Goal: Complete application form

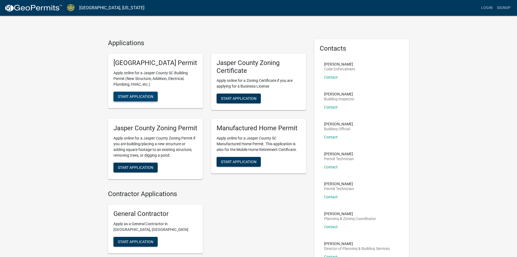
click at [136, 98] on span "Start Application" at bounding box center [136, 96] width 36 height 4
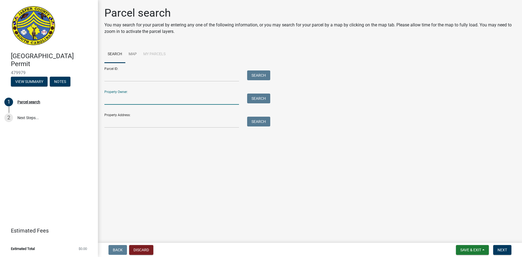
click at [120, 99] on input "Property Owner:" at bounding box center [171, 98] width 134 height 11
type input "GERALD MALPHUS"
click at [250, 96] on button "Search" at bounding box center [258, 98] width 23 height 10
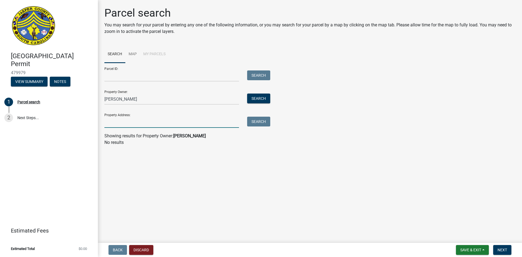
click at [109, 118] on input "Property Address:" at bounding box center [171, 122] width 134 height 11
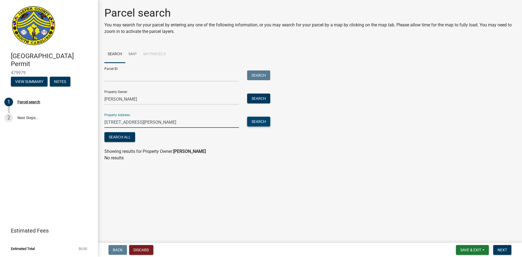
type input "114 Tickton Hall Ln"
click at [262, 125] on button "Search" at bounding box center [258, 122] width 23 height 10
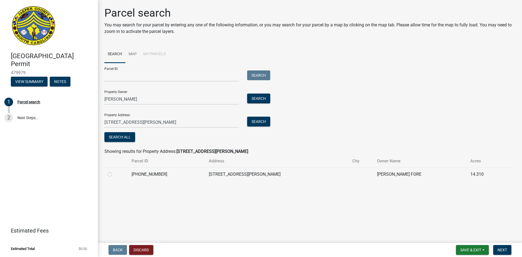
click at [114, 171] on label at bounding box center [114, 171] width 0 height 0
click at [114, 174] on input "radio" at bounding box center [116, 173] width 4 height 4
radio input "true"
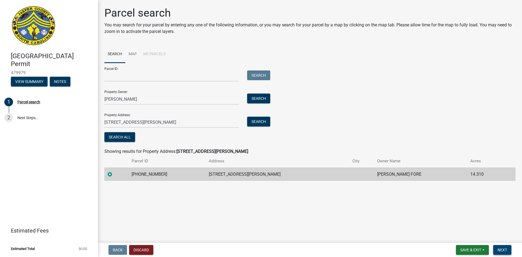
click at [506, 250] on span "Next" at bounding box center [502, 249] width 10 height 4
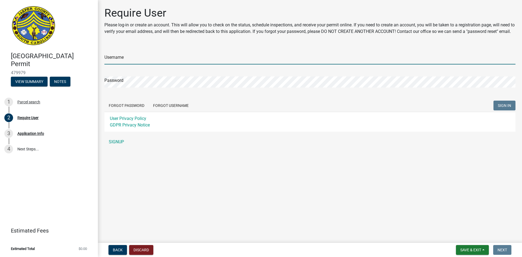
click at [137, 62] on input "Username" at bounding box center [309, 58] width 411 height 11
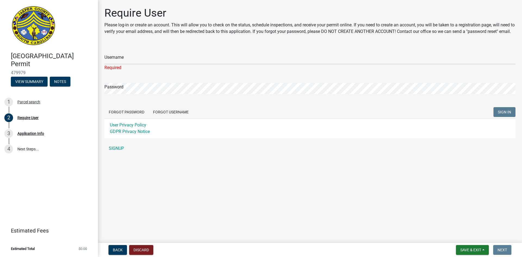
click at [114, 147] on div "Username Required Password Forgot Password Forgot Username SIGN IN User Privacy…" at bounding box center [309, 100] width 411 height 108
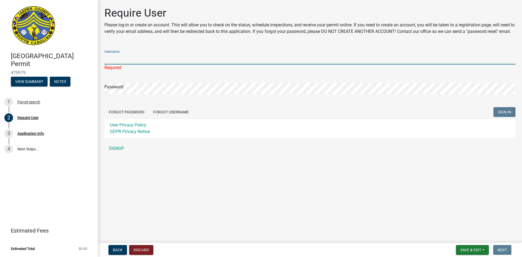
click at [139, 64] on input "Username" at bounding box center [309, 58] width 411 height 11
type input "B"
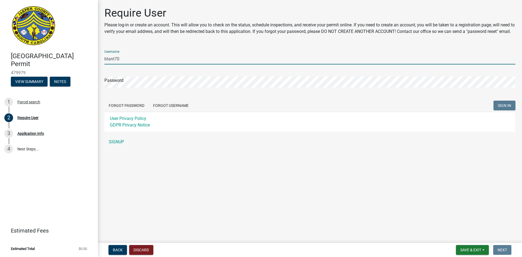
type input "btant70"
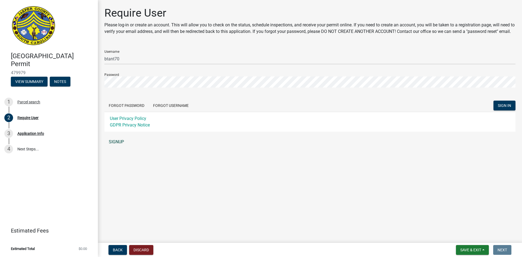
click at [114, 147] on link "SIGNUP" at bounding box center [309, 141] width 411 height 11
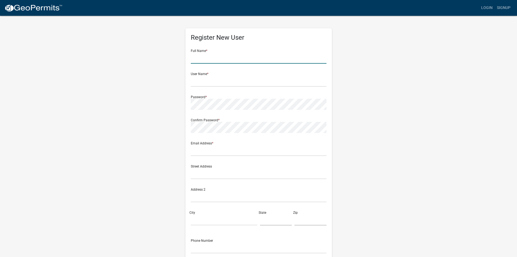
click at [209, 55] on input "text" at bounding box center [259, 57] width 136 height 11
type input "[PERSON_NAME]"
type input "btant70@yahoo.com.sg"
type input "P.O. BOX 1227"
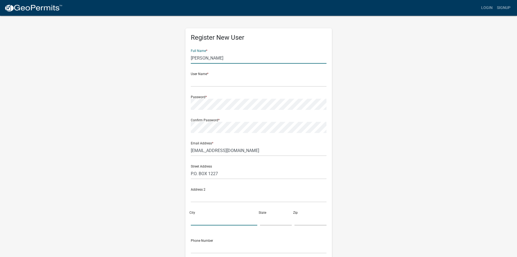
type input "ESTILL"
type input "SC"
type input "29918"
type input "8036259471"
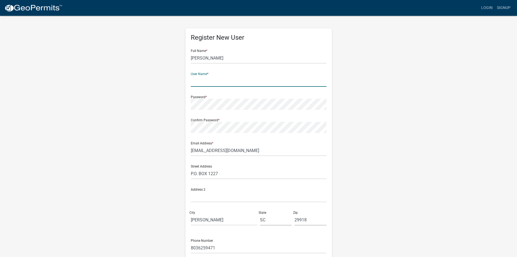
click at [200, 84] on input "text" at bounding box center [259, 81] width 136 height 11
type input "w"
type input "[PERSON_NAME]"
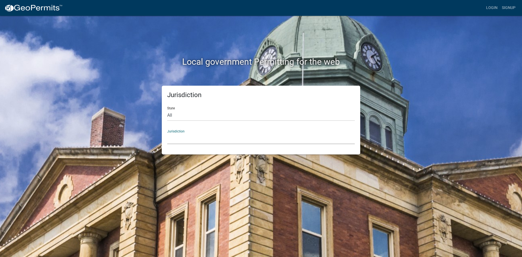
click at [197, 136] on select "Custer County, Colorado Carroll County, Georgia Cook County, Georgia Crawford C…" at bounding box center [260, 138] width 187 height 11
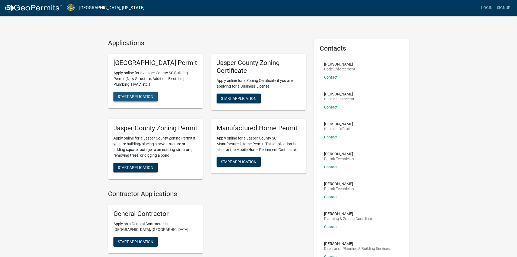
click at [145, 98] on span "Start Application" at bounding box center [136, 96] width 36 height 4
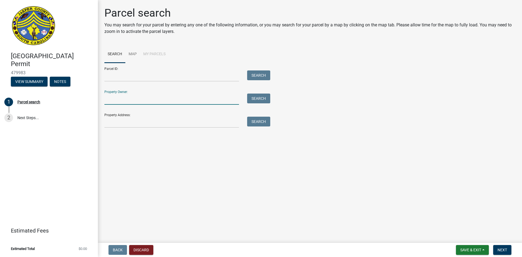
click at [115, 95] on input "Property Owner:" at bounding box center [171, 98] width 134 height 11
type input "GERALD MALPHUS"
click at [137, 116] on div "Property Address: Search" at bounding box center [185, 118] width 163 height 19
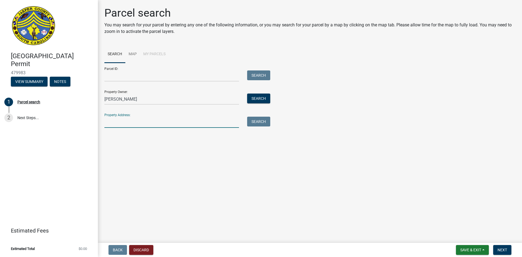
click at [109, 121] on input "Property Address:" at bounding box center [171, 122] width 134 height 11
type input "114 Tickton Hall ln"
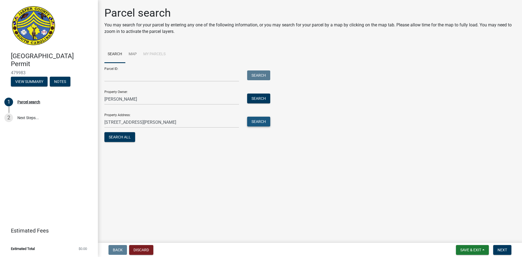
click at [250, 121] on button "Search" at bounding box center [258, 122] width 23 height 10
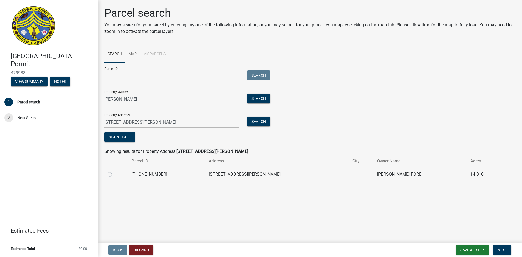
click at [114, 171] on label at bounding box center [114, 171] width 0 height 0
click at [114, 172] on input "radio" at bounding box center [116, 173] width 4 height 4
radio input "true"
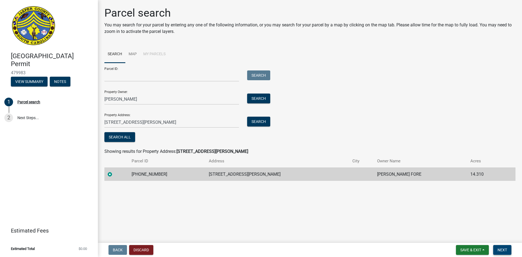
click at [502, 249] on span "Next" at bounding box center [502, 249] width 10 height 4
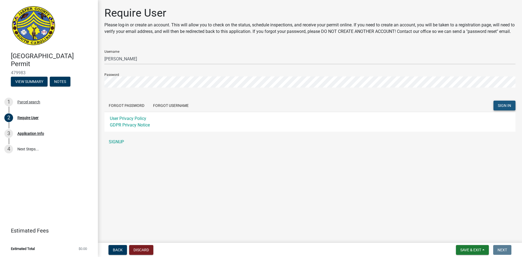
click at [511, 110] on button "SIGN IN" at bounding box center [504, 106] width 22 height 10
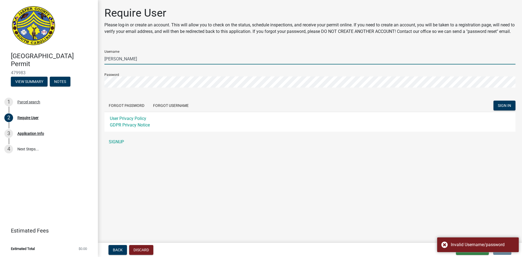
click at [136, 64] on input "[PERSON_NAME]" at bounding box center [309, 58] width 411 height 11
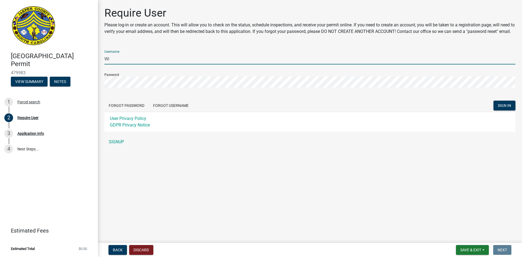
type input "W"
type input "btant70"
click at [502, 110] on button "SIGN IN" at bounding box center [504, 106] width 22 height 10
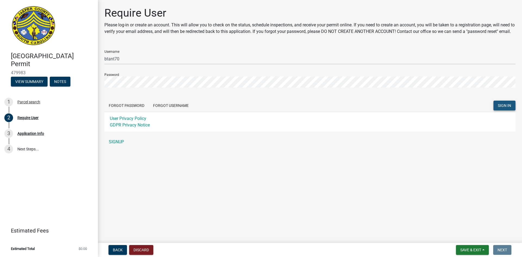
click at [502, 108] on span "SIGN IN" at bounding box center [503, 105] width 13 height 4
click at [119, 147] on link "SIGNUP" at bounding box center [309, 141] width 411 height 11
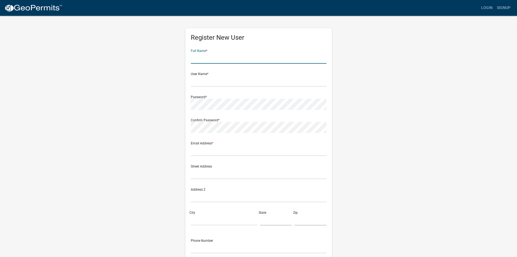
click at [205, 58] on input "text" at bounding box center [259, 57] width 136 height 11
type input "[PERSON_NAME]"
type input "btant70@yahoo.com.sg"
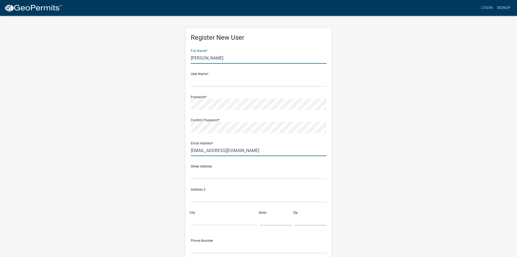
type input "P.O. BOX 1227"
type input "ESTILL"
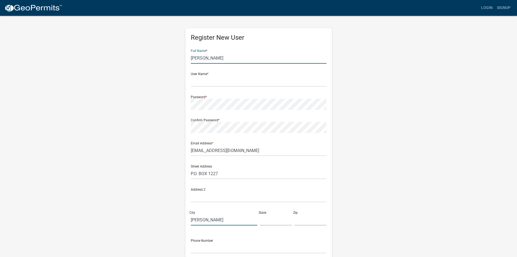
type input "SC"
type input "29918"
type input "8036259471"
click at [217, 220] on input "ESTILL" at bounding box center [224, 219] width 67 height 11
type input "Walterboro"
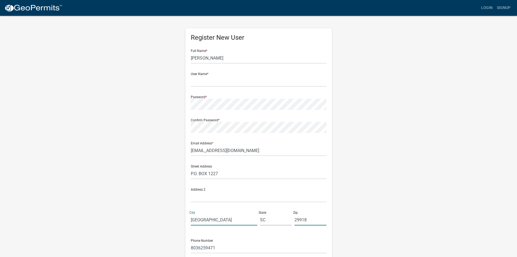
click at [315, 220] on input "29918" at bounding box center [311, 219] width 32 height 11
type input "2"
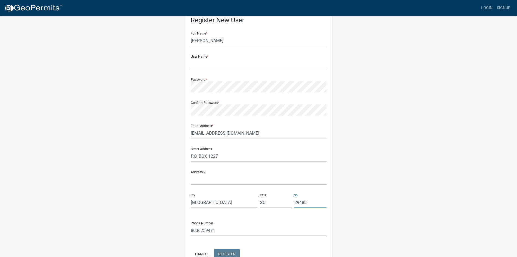
scroll to position [27, 0]
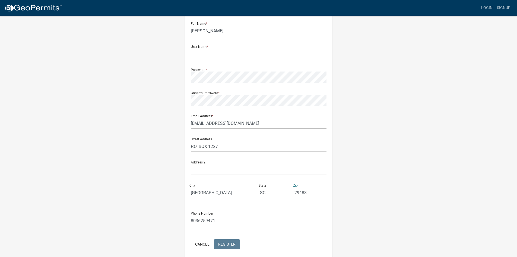
type input "29488"
click at [224, 218] on input "8036259471" at bounding box center [259, 220] width 136 height 11
type input "8435499523"
click at [230, 144] on input "P.O. BOX 1227" at bounding box center [259, 146] width 136 height 11
type input "473 Green Pond Hwy"
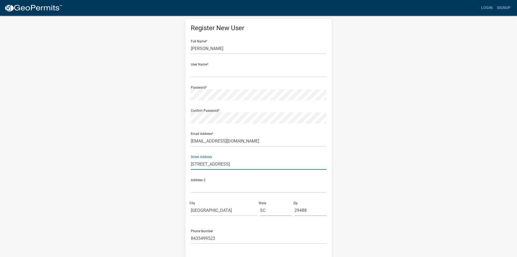
scroll to position [0, 0]
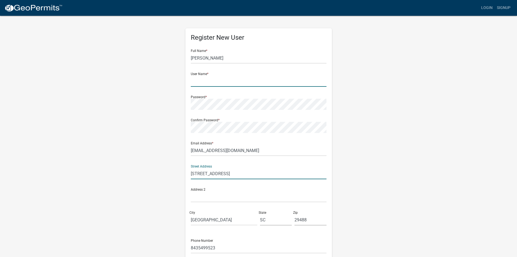
click at [208, 83] on input "text" at bounding box center [259, 81] width 136 height 11
type input "[PERSON_NAME]"
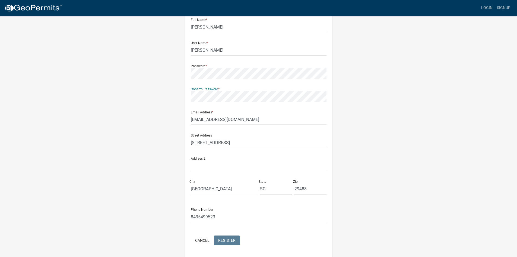
scroll to position [49, 0]
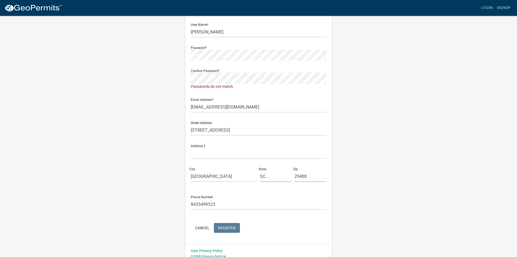
click at [221, 222] on form "Full Name * William C Tant User Name * William C Tant Password * Confirm Passwo…" at bounding box center [259, 115] width 136 height 238
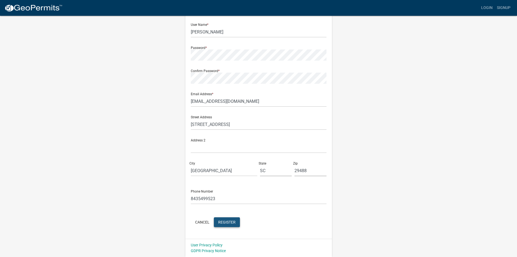
click at [229, 220] on span "Register" at bounding box center [226, 221] width 17 height 4
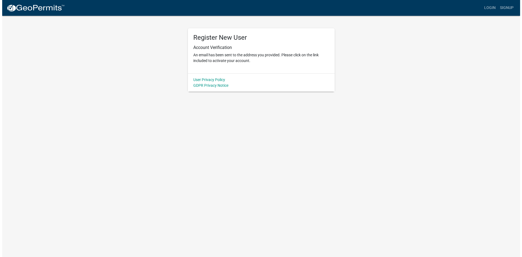
scroll to position [0, 0]
click at [217, 80] on link "User Privacy Policy" at bounding box center [209, 79] width 32 height 4
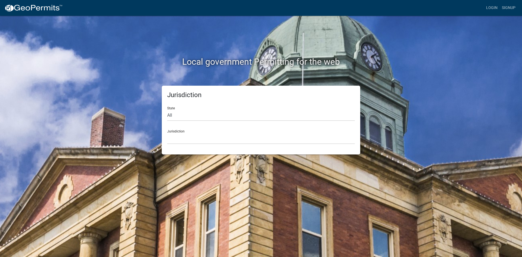
click at [172, 109] on div "State All [US_STATE] [US_STATE] [US_STATE] [US_STATE] [US_STATE] [US_STATE] [US…" at bounding box center [260, 111] width 187 height 19
click at [170, 113] on select "All [US_STATE] [US_STATE] [US_STATE] [US_STATE] [US_STATE] [US_STATE] [US_STATE…" at bounding box center [260, 115] width 187 height 11
select select "[US_STATE]"
click at [167, 110] on select "All [US_STATE] [US_STATE] [US_STATE] [US_STATE] [US_STATE] [US_STATE] [US_STATE…" at bounding box center [260, 115] width 187 height 11
click at [181, 130] on div "Jurisdiction [GEOGRAPHIC_DATA], [US_STATE] [GEOGRAPHIC_DATA], [US_STATE]" at bounding box center [260, 134] width 187 height 19
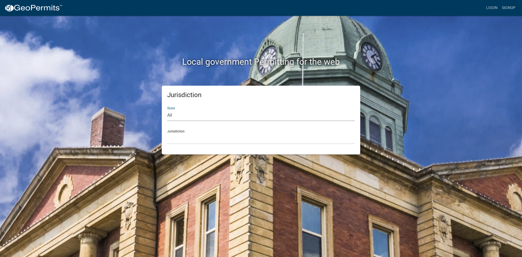
click at [174, 114] on select "All [US_STATE] [US_STATE] [US_STATE] [US_STATE] [US_STATE] [US_STATE] [US_STATE…" at bounding box center [260, 115] width 187 height 11
click at [167, 110] on select "All [US_STATE] [US_STATE] [US_STATE] [US_STATE] [US_STATE] [US_STATE] [US_STATE…" at bounding box center [260, 115] width 187 height 11
click at [176, 130] on div "Jurisdiction [GEOGRAPHIC_DATA], [US_STATE] [GEOGRAPHIC_DATA], [US_STATE]" at bounding box center [260, 134] width 187 height 19
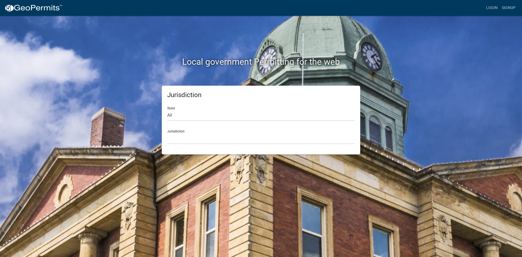
click at [174, 132] on div "Jurisdiction [GEOGRAPHIC_DATA], [US_STATE] [GEOGRAPHIC_DATA], [US_STATE]" at bounding box center [260, 134] width 187 height 19
click at [175, 131] on div "Jurisdiction [GEOGRAPHIC_DATA], [US_STATE] [GEOGRAPHIC_DATA], [US_STATE]" at bounding box center [260, 134] width 187 height 19
click at [184, 96] on h5 "Jurisdiction" at bounding box center [260, 95] width 187 height 8
click at [210, 95] on h5 "Jurisdiction" at bounding box center [260, 95] width 187 height 8
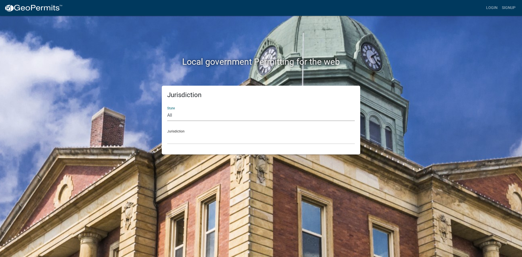
click at [206, 113] on select "All [US_STATE] [US_STATE] [US_STATE] [US_STATE] [US_STATE] [US_STATE] [US_STATE…" at bounding box center [260, 115] width 187 height 11
select select
click at [167, 110] on select "All [US_STATE] [US_STATE] [US_STATE] [US_STATE] [US_STATE] [US_STATE] [US_STATE…" at bounding box center [260, 115] width 187 height 11
click at [175, 131] on div "Jurisdiction [GEOGRAPHIC_DATA], [US_STATE] [GEOGRAPHIC_DATA], [US_STATE][PERSON…" at bounding box center [260, 134] width 187 height 19
click at [173, 108] on div "State All [US_STATE] [US_STATE] [US_STATE] [US_STATE] [US_STATE] [US_STATE] [US…" at bounding box center [260, 111] width 187 height 19
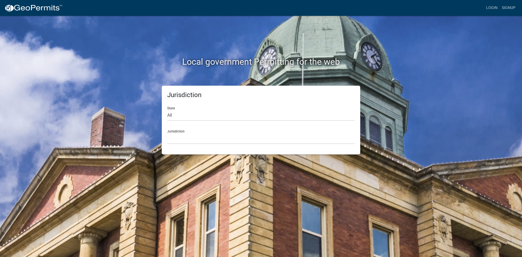
click at [187, 95] on h5 "Jurisdiction" at bounding box center [260, 95] width 187 height 8
click at [491, 6] on link "Login" at bounding box center [492, 8] width 16 height 10
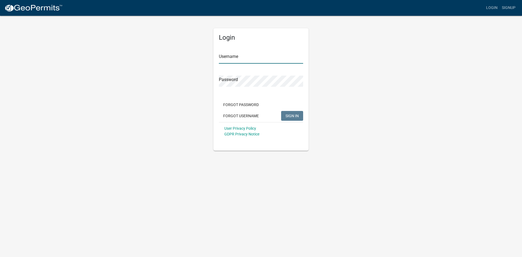
type input "[PERSON_NAME]"
click at [294, 115] on span "SIGN IN" at bounding box center [291, 115] width 13 height 4
click at [333, 135] on div "Login Username [PERSON_NAME] Password Forgot Password Forgot Username SIGN IN U…" at bounding box center [261, 82] width 310 height 135
click at [287, 115] on span "SIGN IN" at bounding box center [291, 115] width 13 height 4
click at [349, 123] on div "Login Username [PERSON_NAME] Password Forgot Password Forgot Username SIGN IN U…" at bounding box center [261, 82] width 310 height 135
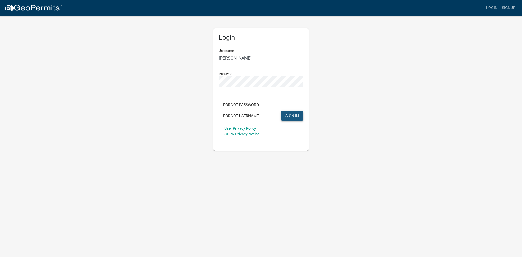
click at [297, 117] on span "SIGN IN" at bounding box center [291, 115] width 13 height 4
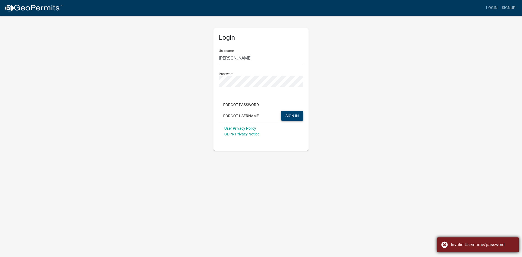
click at [467, 244] on div "Invalid Username/password" at bounding box center [482, 244] width 64 height 7
click at [489, 8] on link "Login" at bounding box center [492, 8] width 16 height 10
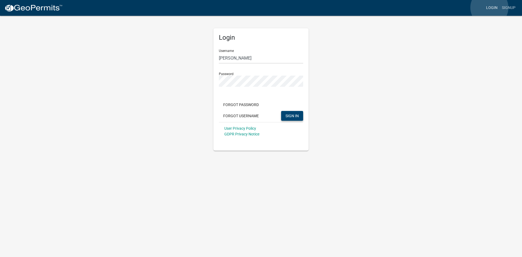
click at [489, 8] on link "Login" at bounding box center [492, 8] width 16 height 10
click at [289, 115] on span "SIGN IN" at bounding box center [291, 115] width 13 height 4
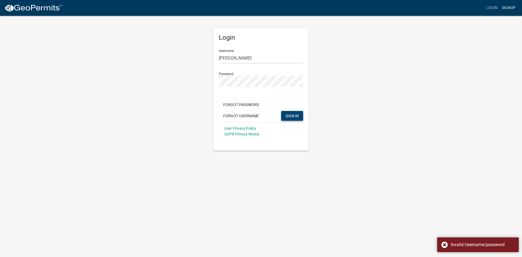
click at [511, 6] on link "Signup" at bounding box center [508, 8] width 18 height 10
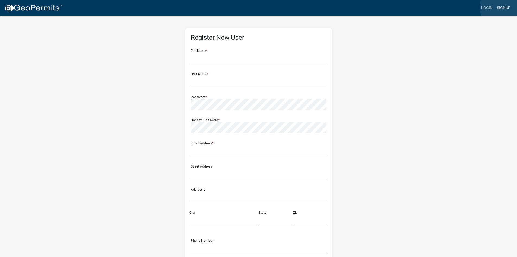
click at [502, 7] on link "Signup" at bounding box center [504, 8] width 18 height 10
